Goal: Information Seeking & Learning: Check status

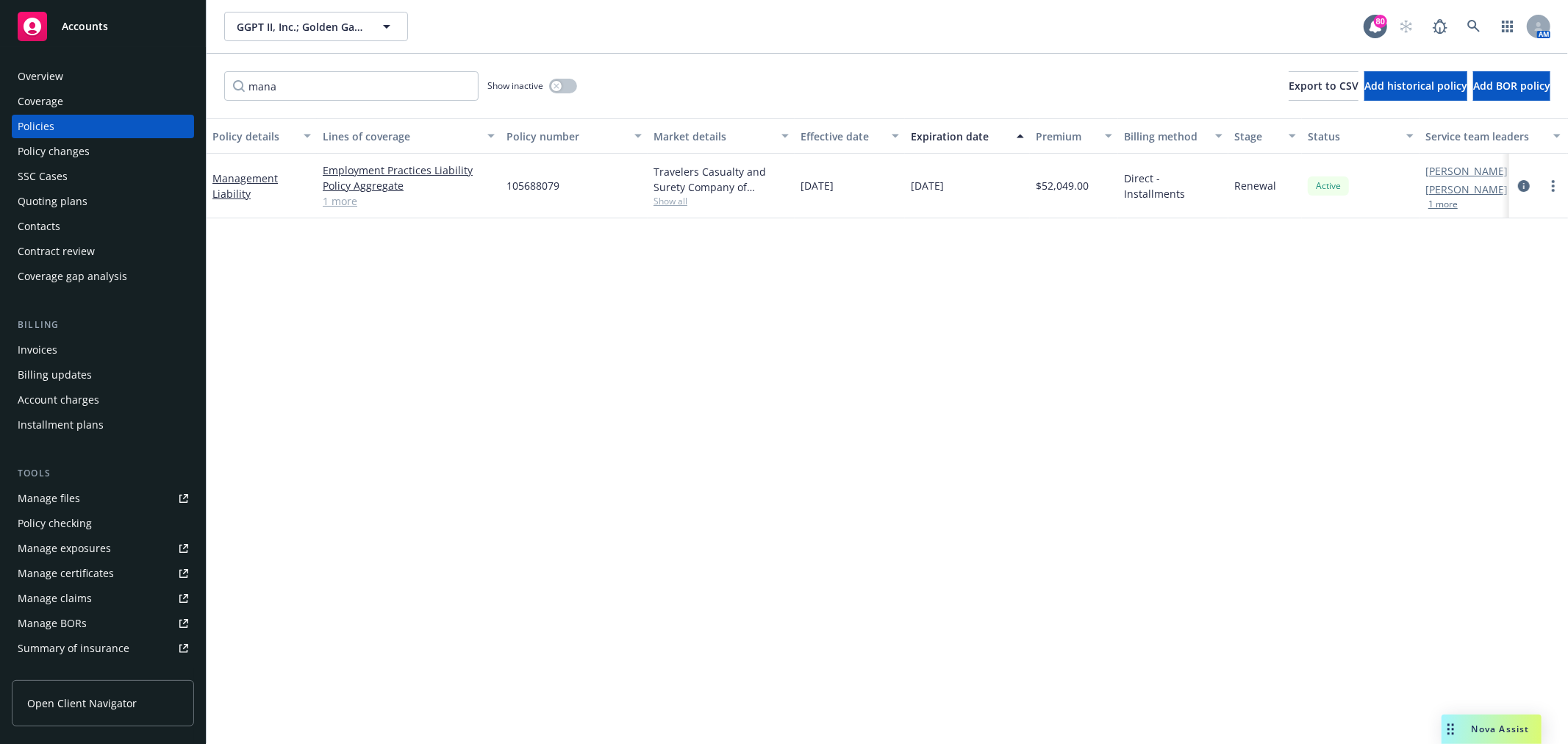
click at [1474, 10] on div "GGPT II, Inc.; Golden Gate Produce Terminal, Ltd., A [US_STATE] Limited Par GGP…" at bounding box center [887, 26] width 1361 height 53
click at [1475, 17] on link at bounding box center [1474, 26] width 29 height 29
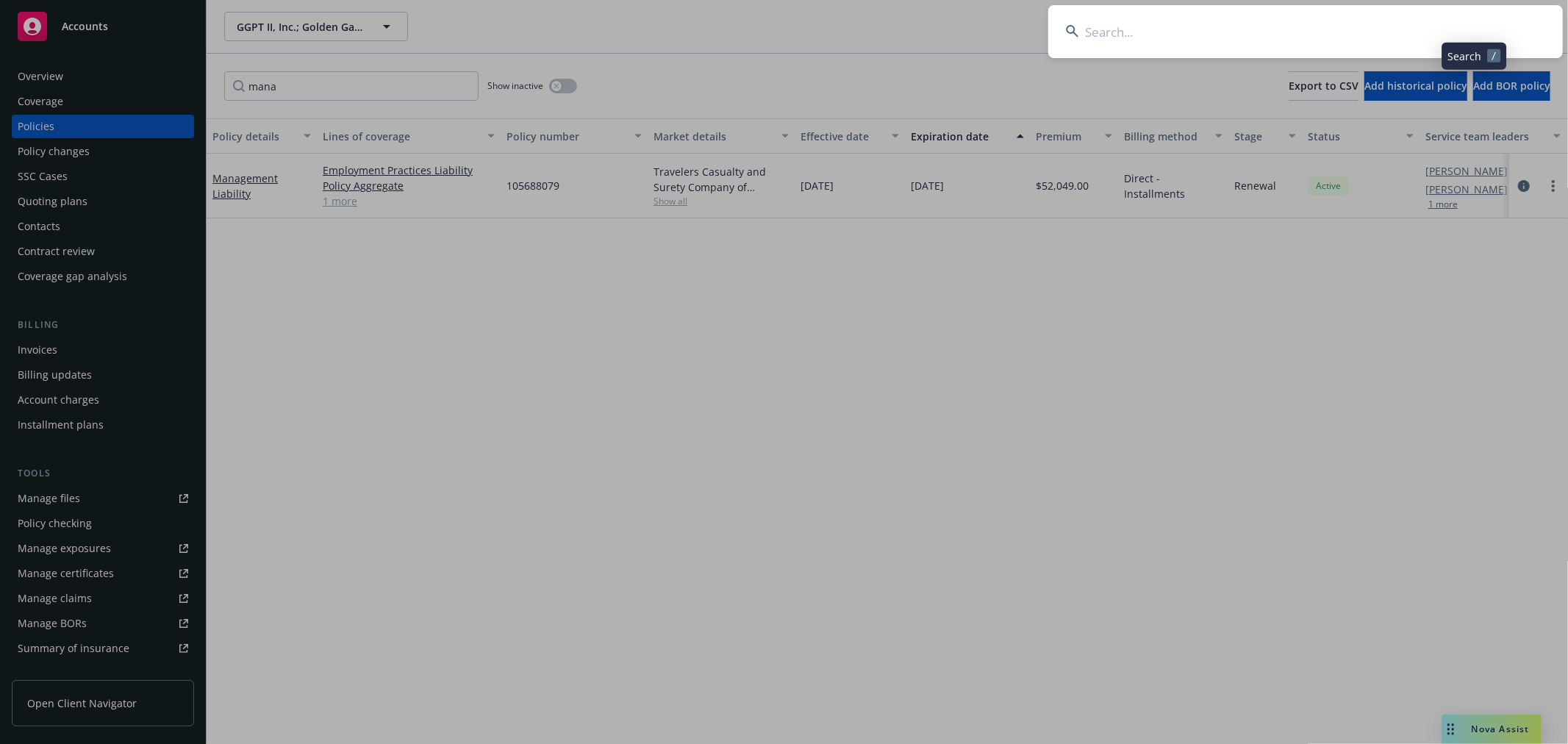
click at [1258, 46] on input at bounding box center [1306, 31] width 515 height 53
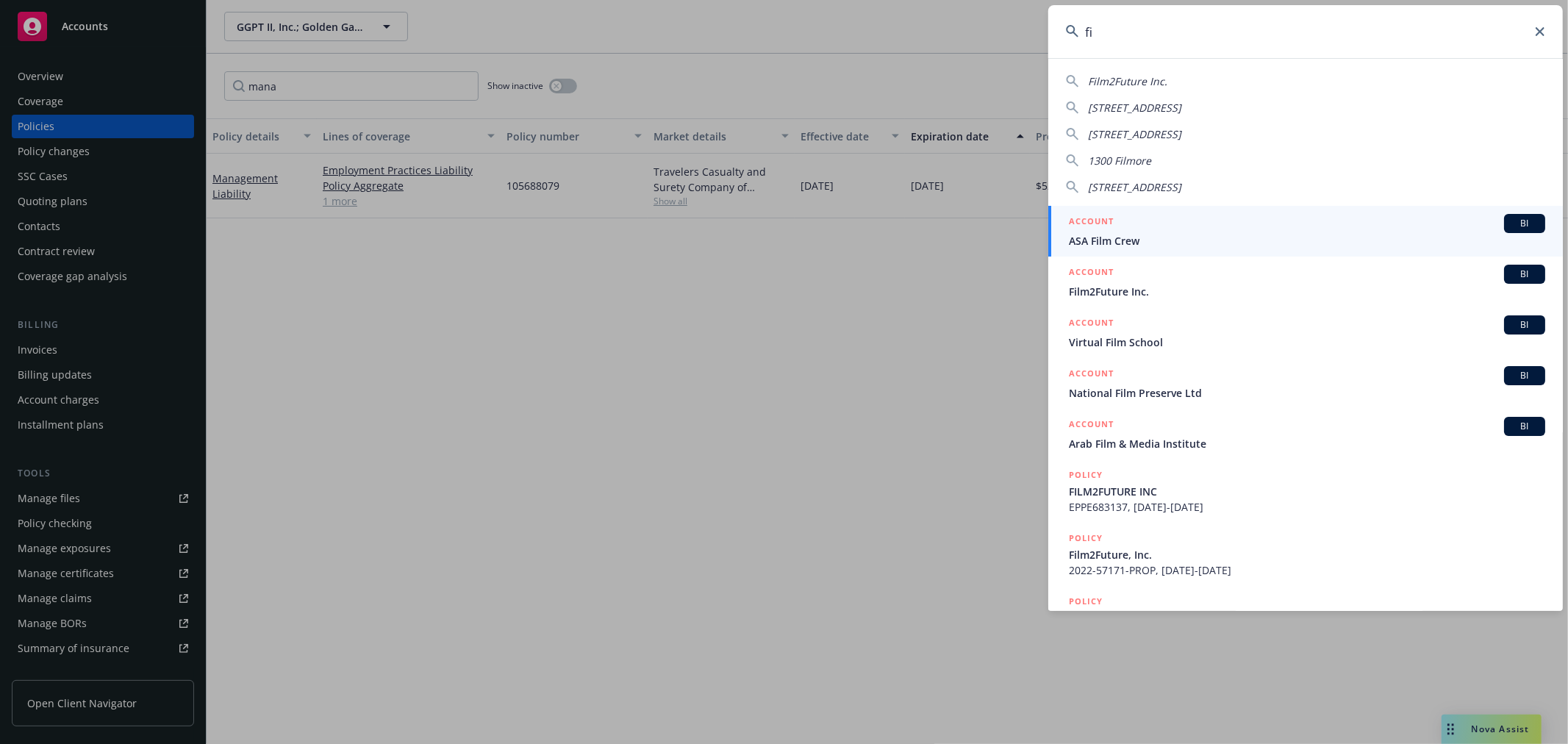
type input "f"
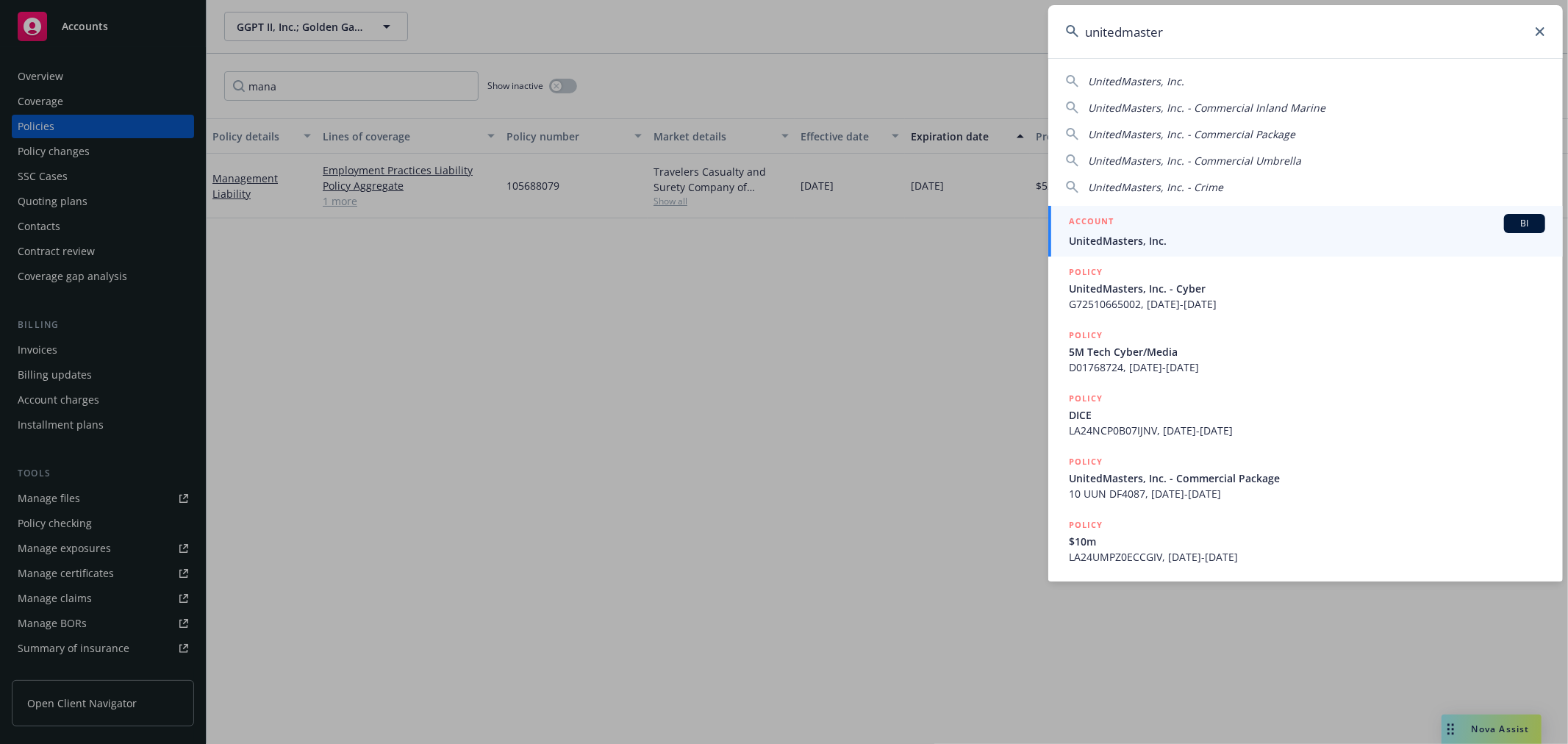
type input "unitedmaster"
click at [1212, 224] on div "ACCOUNT BI" at bounding box center [1307, 223] width 477 height 19
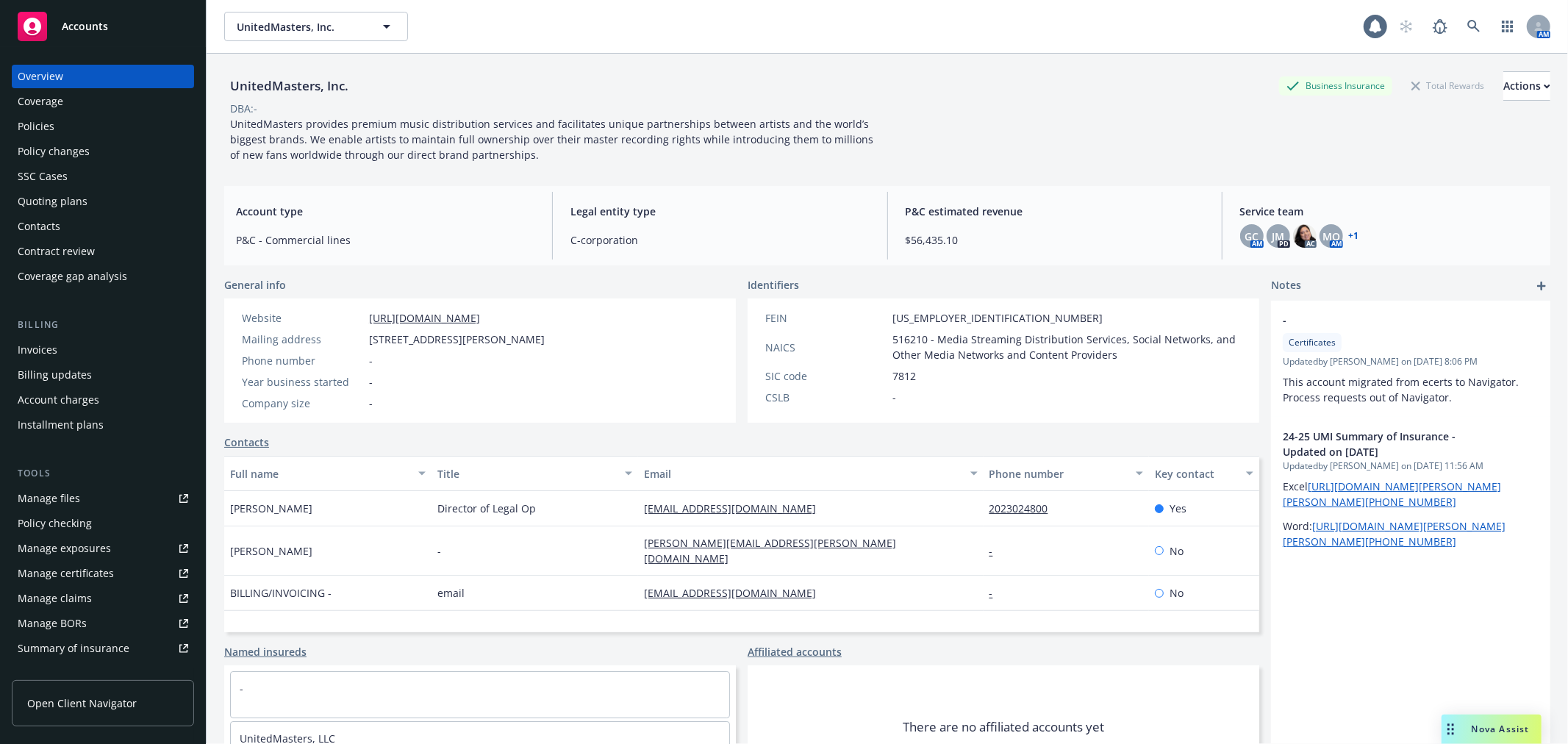
click at [125, 126] on div "Policies" at bounding box center [102, 127] width 170 height 23
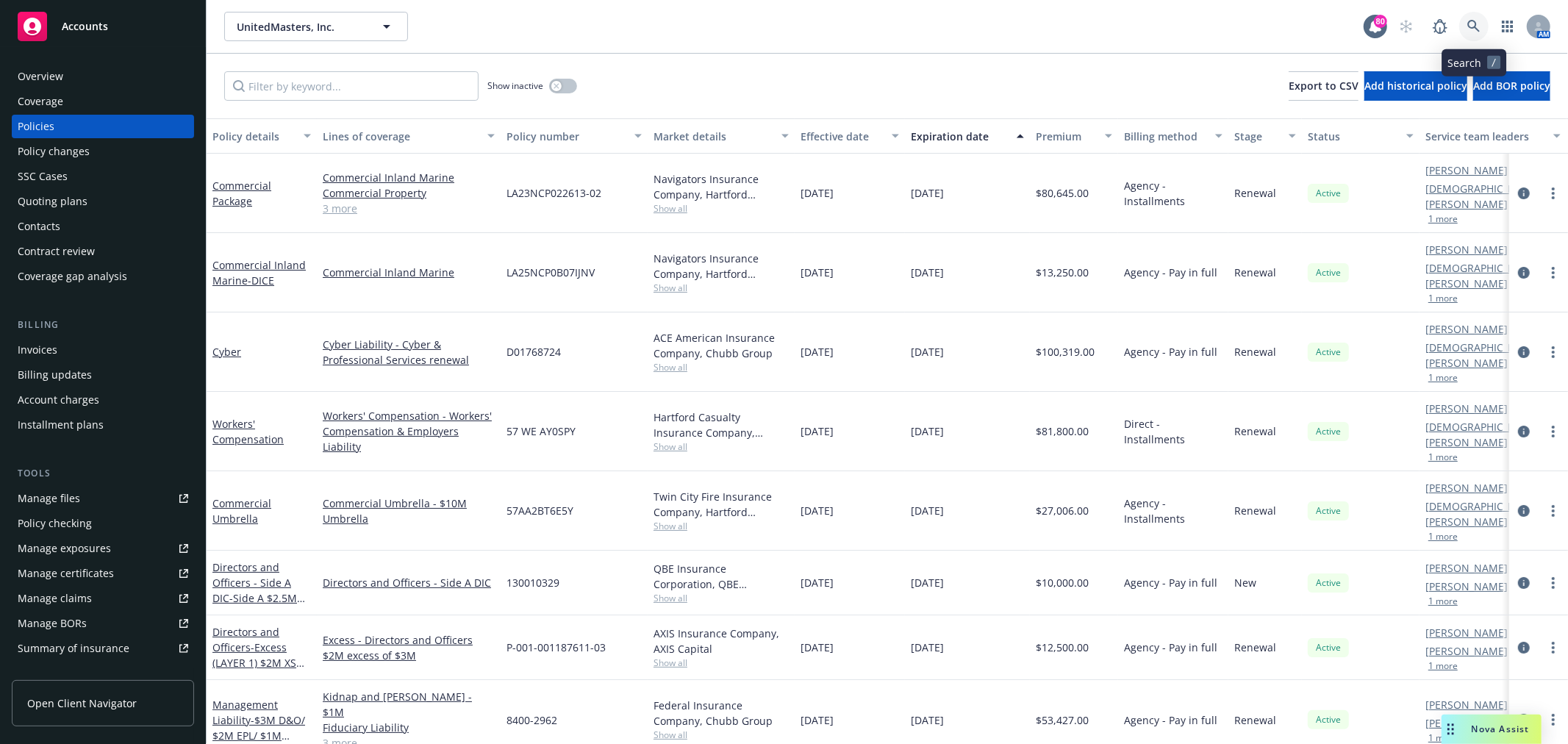
click at [1482, 23] on link at bounding box center [1474, 26] width 29 height 29
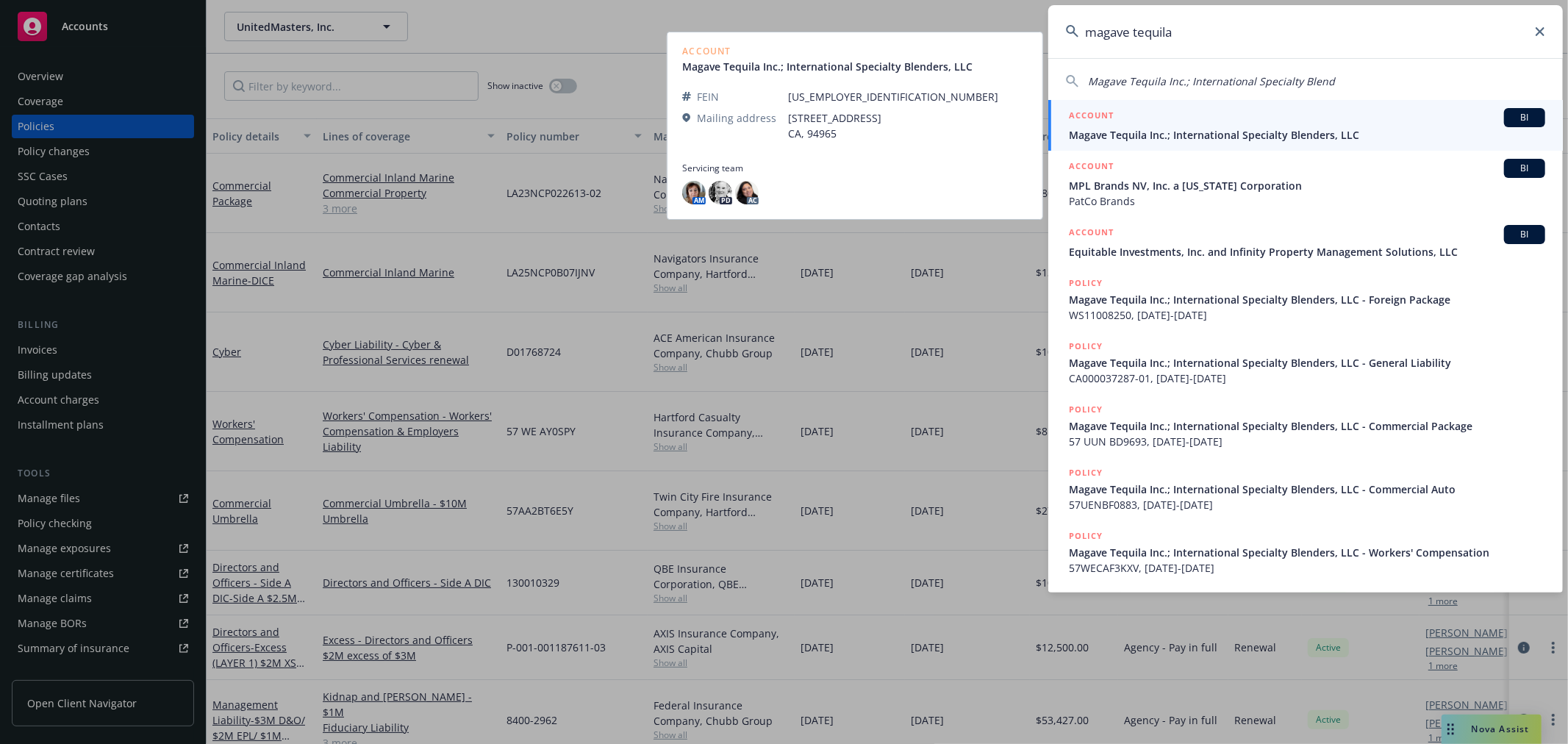
type input "magave tequila"
click at [1252, 124] on div "ACCOUNT BI" at bounding box center [1307, 117] width 477 height 19
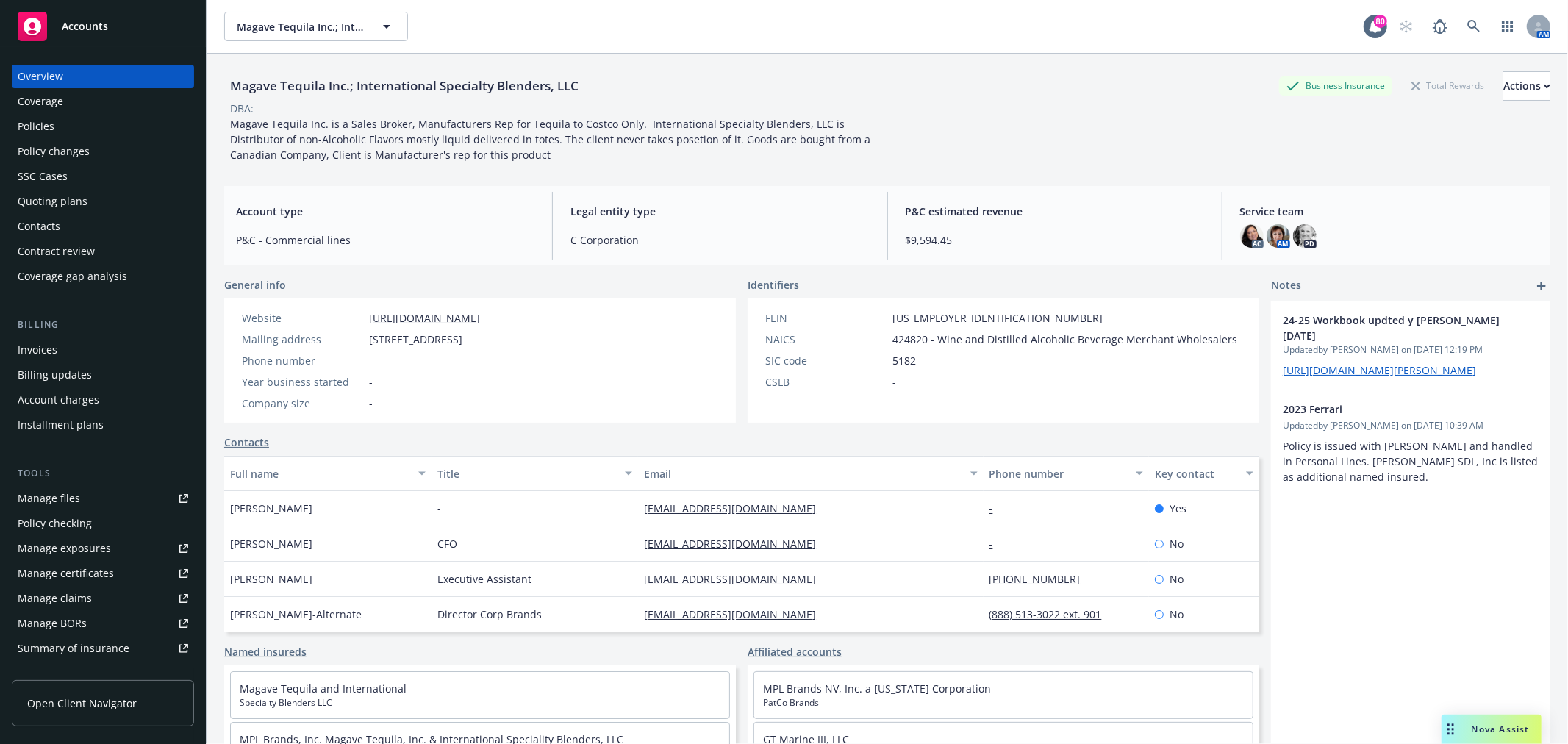
click at [47, 126] on div "Policies" at bounding box center [36, 127] width 37 height 23
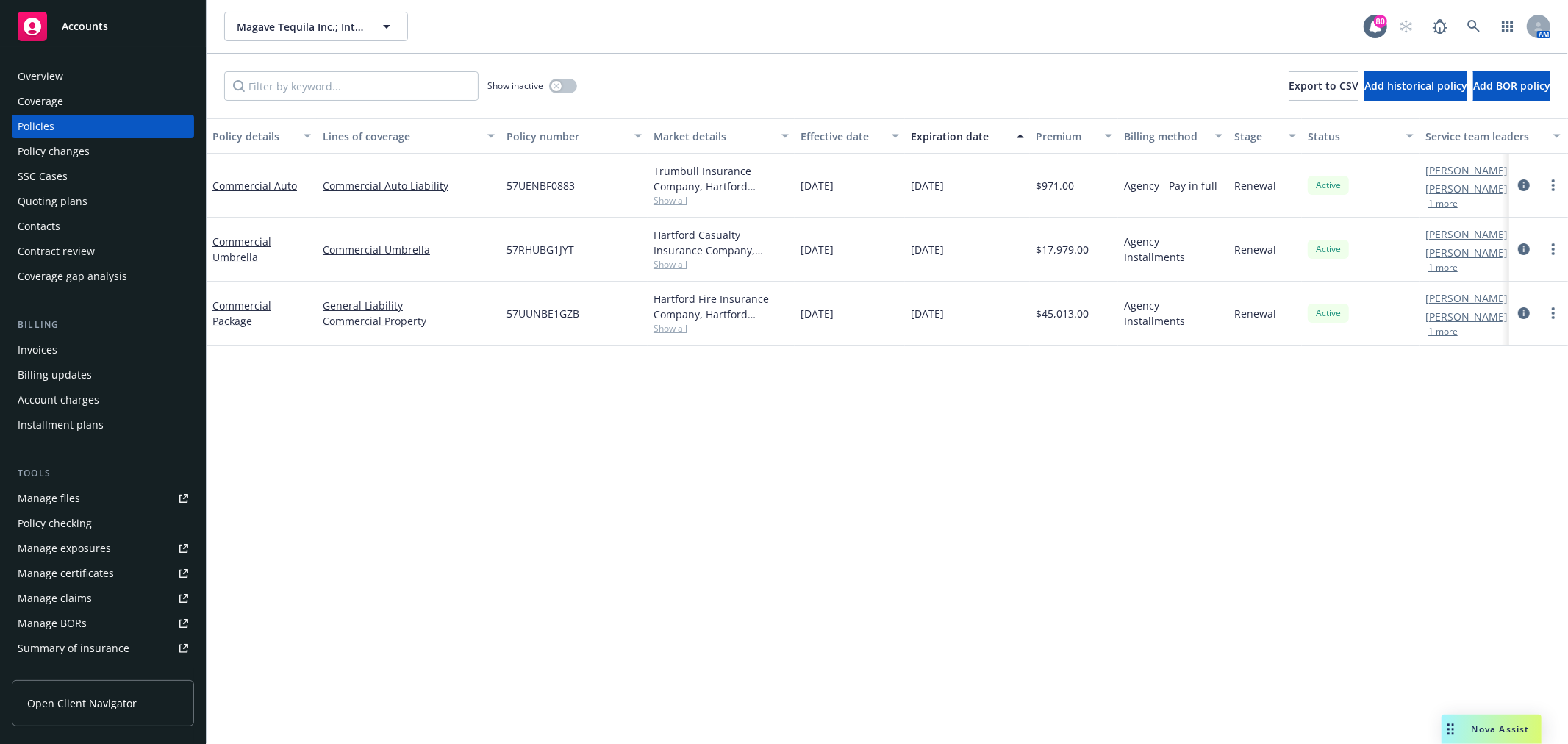
click at [79, 356] on div "Invoices" at bounding box center [102, 350] width 170 height 23
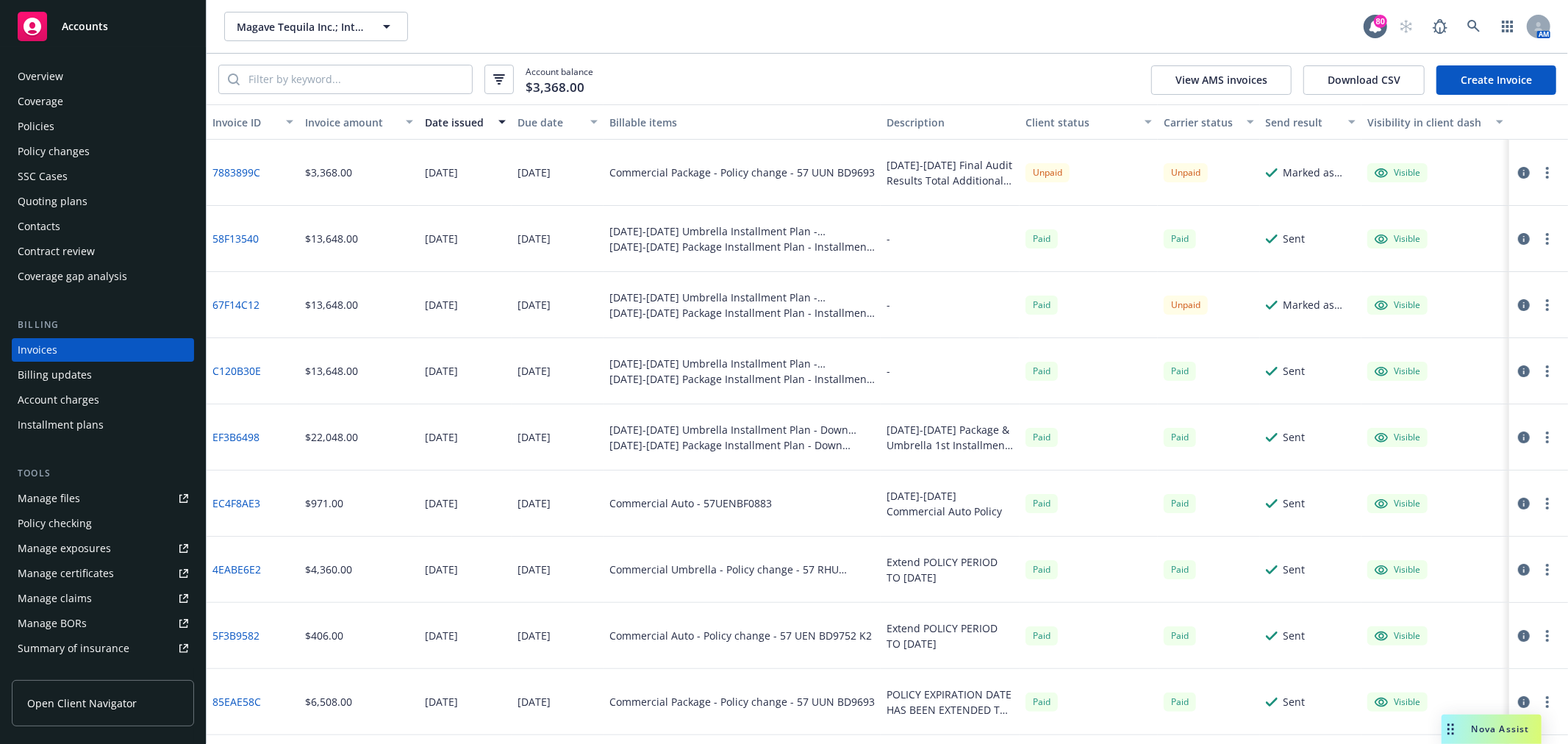
click at [69, 167] on div "SSC Cases" at bounding box center [102, 176] width 170 height 23
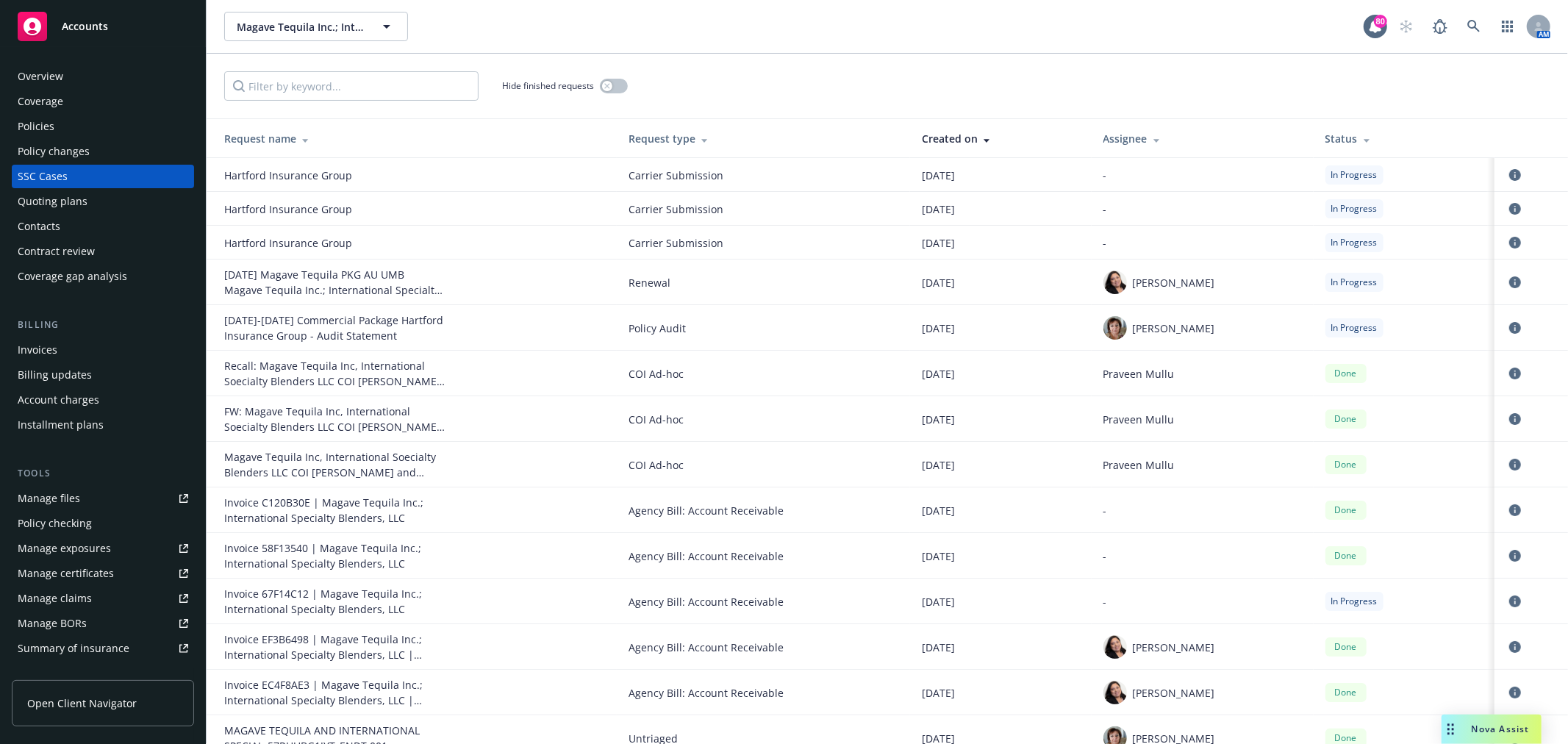
click at [1105, 133] on div "Assignee" at bounding box center [1203, 138] width 199 height 15
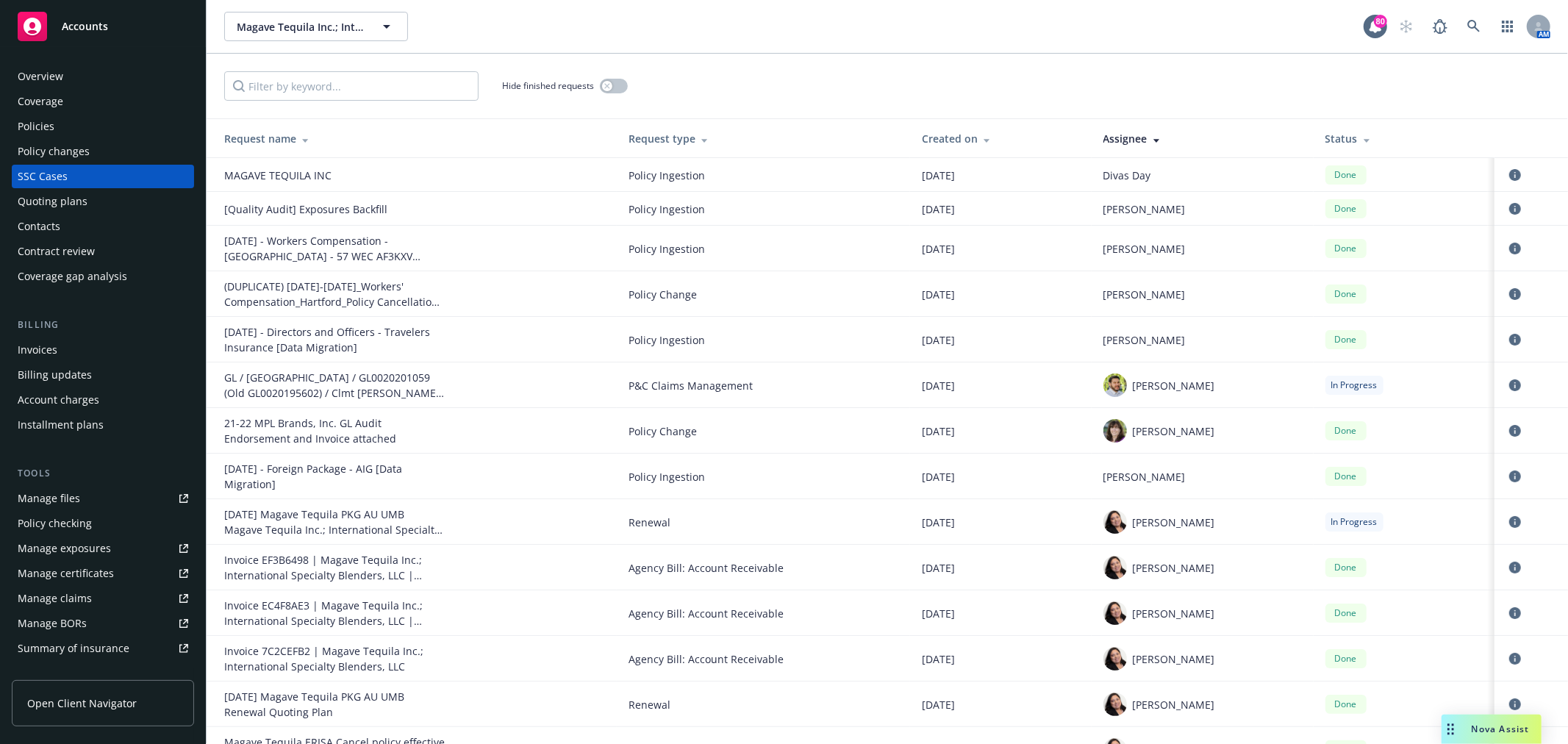
click at [1314, 131] on th "Status" at bounding box center [1404, 139] width 181 height 39
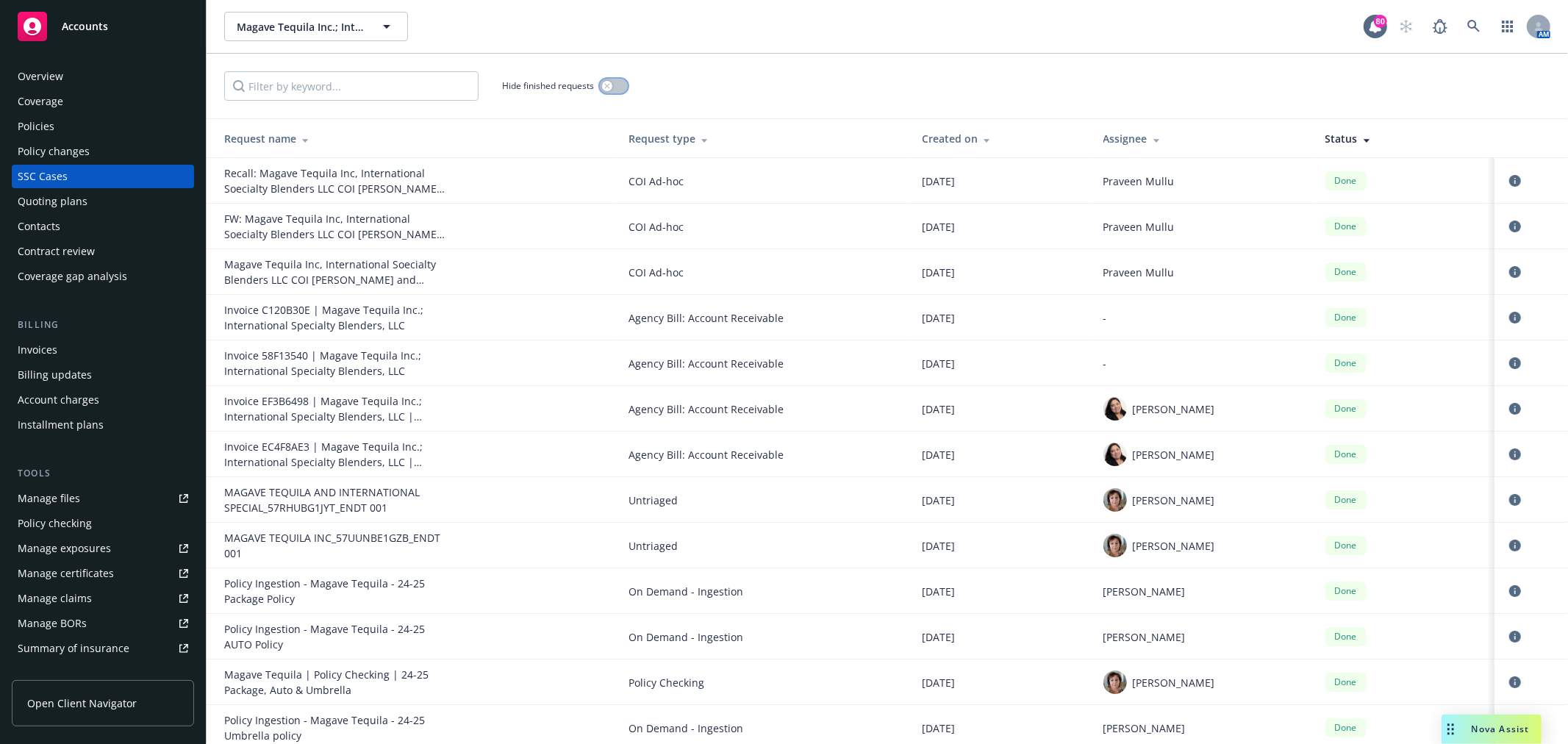
click at [608, 83] on icon "button" at bounding box center [607, 86] width 6 height 6
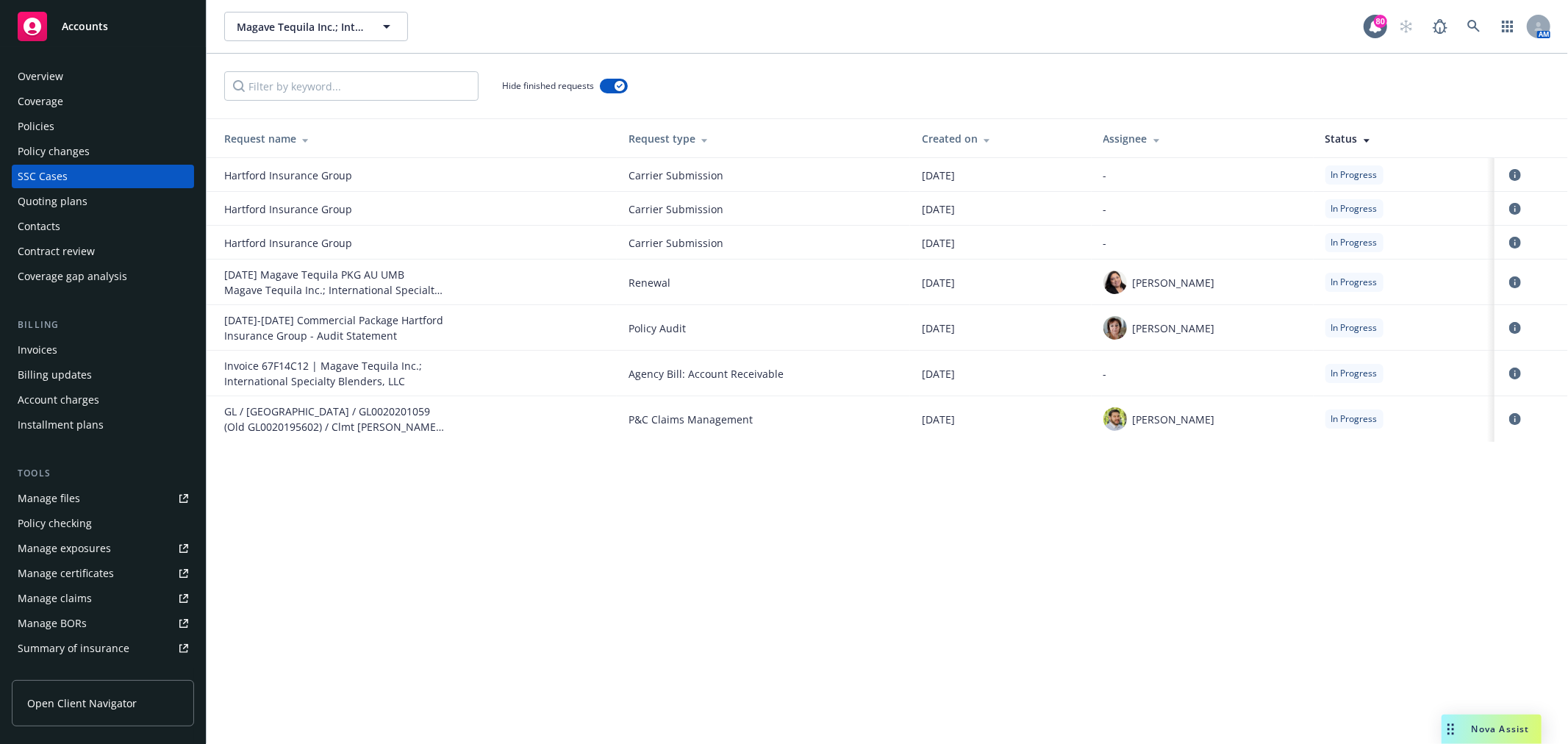
click at [1148, 136] on div "Assignee" at bounding box center [1203, 138] width 199 height 15
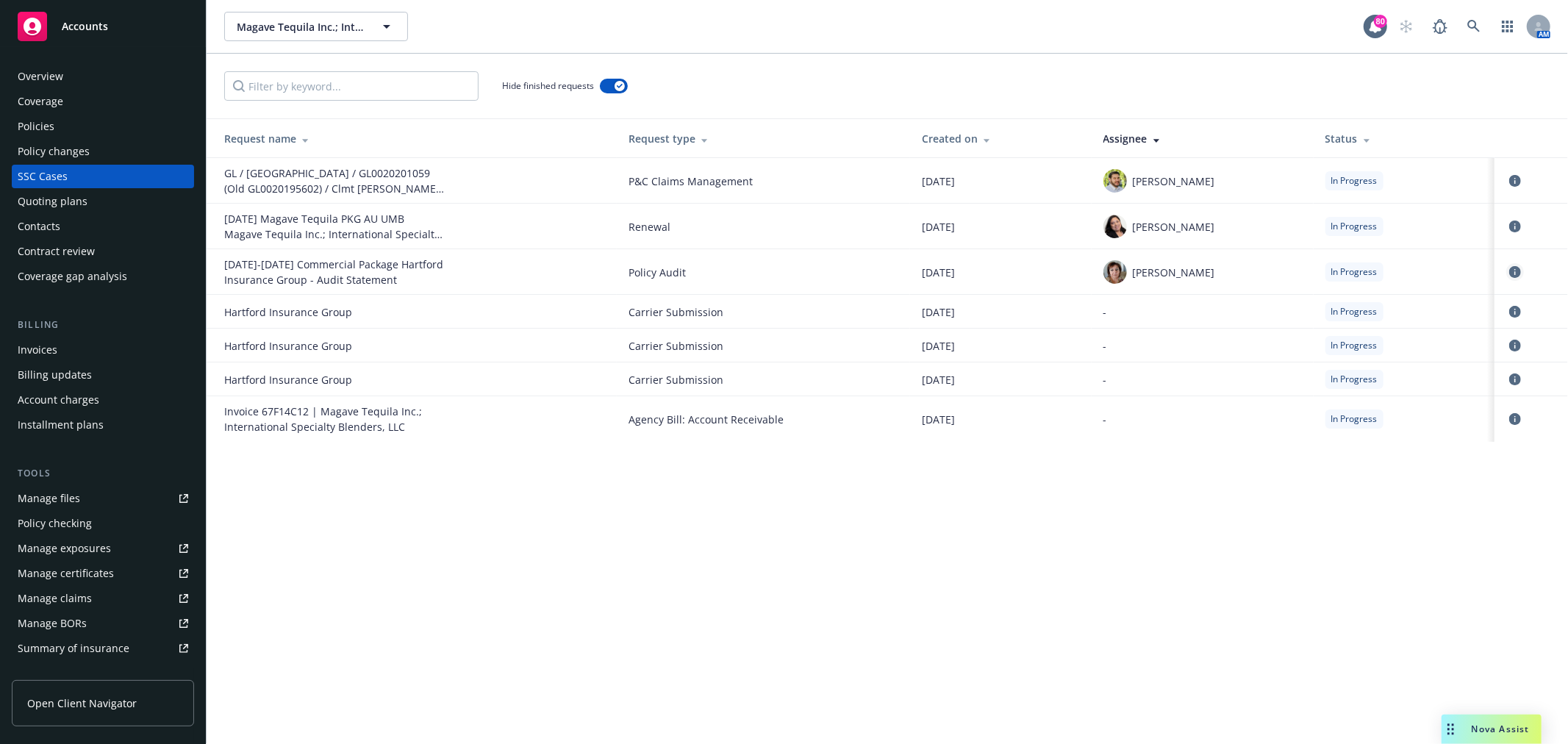
click at [1517, 271] on icon "circleInformation" at bounding box center [1515, 272] width 12 height 12
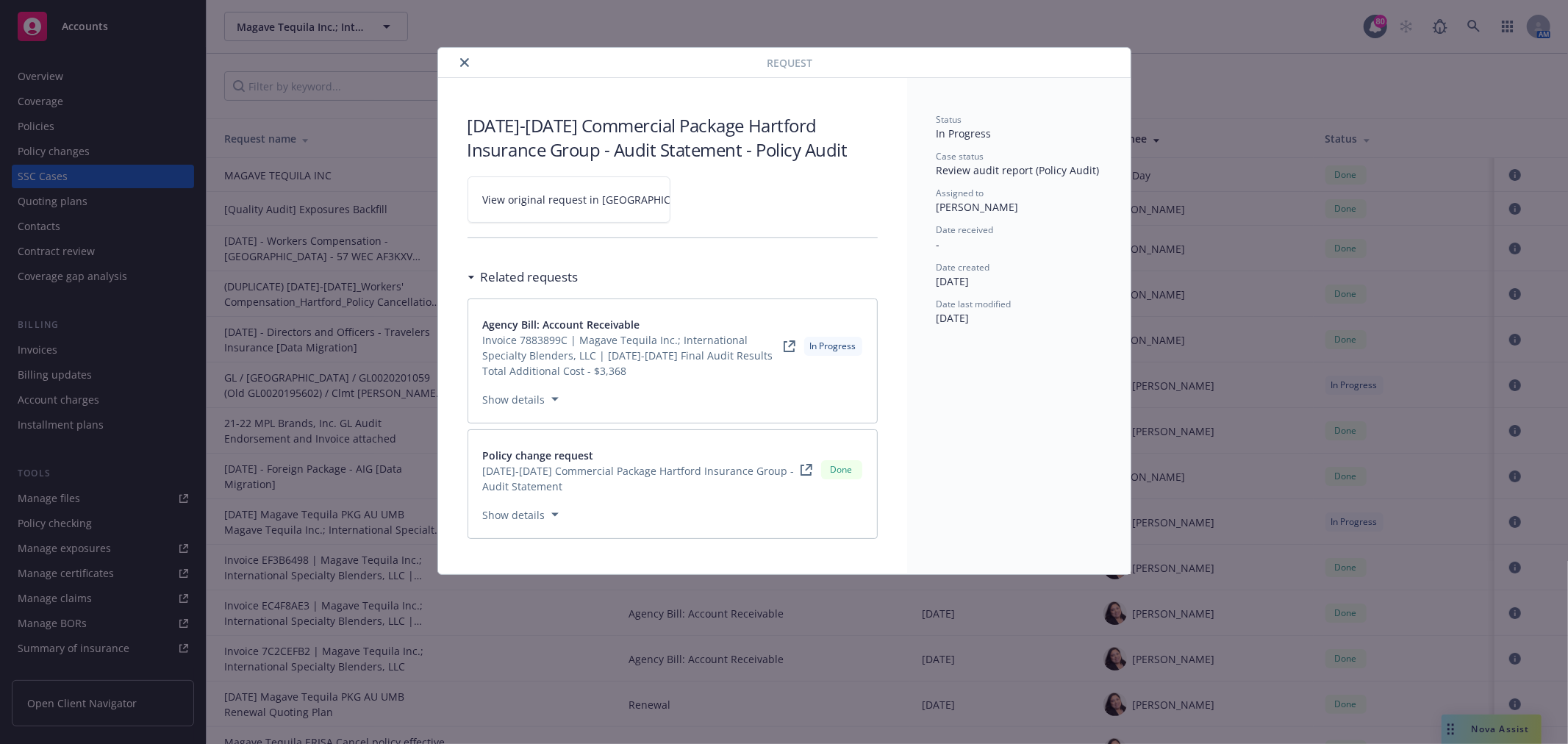
click at [579, 192] on span "View original request in [GEOGRAPHIC_DATA]" at bounding box center [594, 199] width 223 height 15
